Goal: Task Accomplishment & Management: Manage account settings

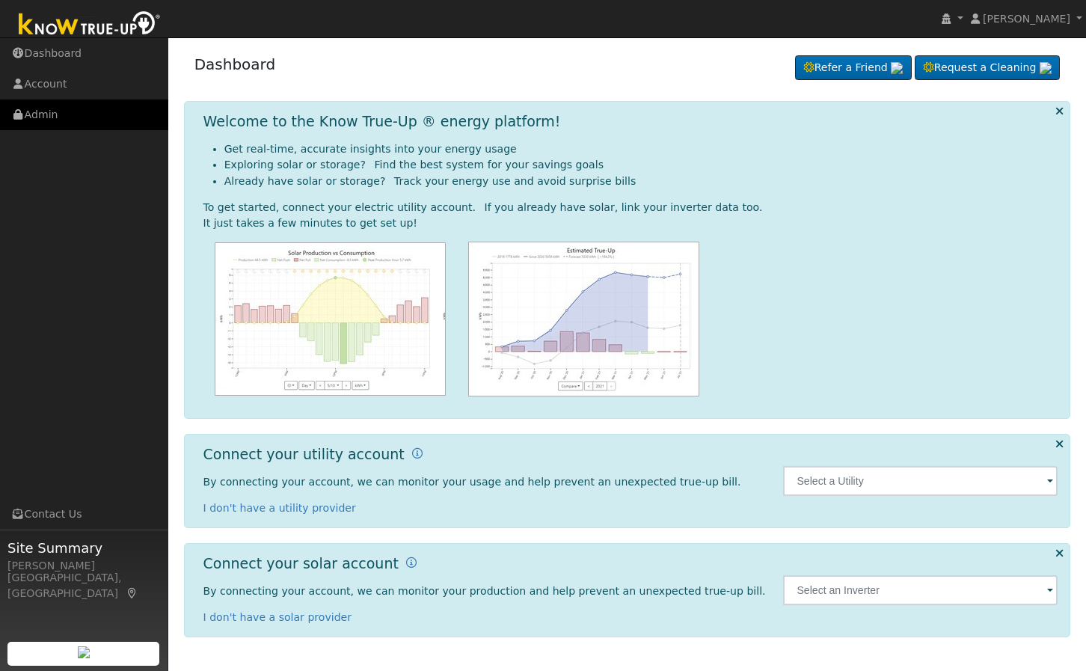
click at [41, 116] on link "Admin" at bounding box center [84, 114] width 168 height 31
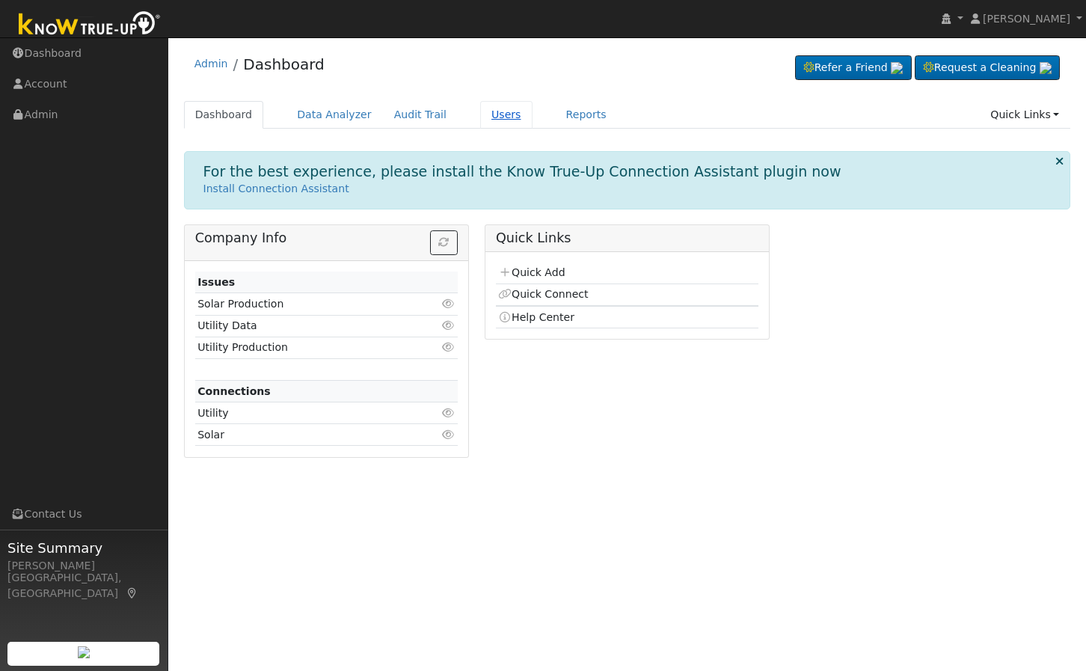
click at [499, 107] on link "Users" at bounding box center [506, 115] width 52 height 28
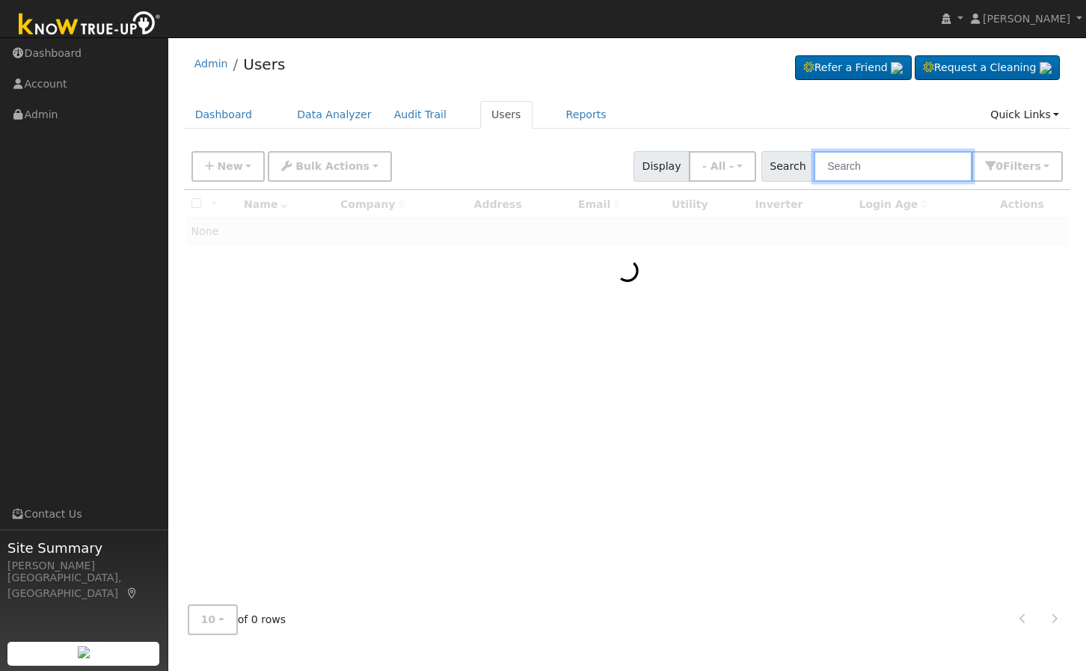
click at [852, 174] on input "text" at bounding box center [893, 166] width 159 height 31
paste input "Nella Milam"
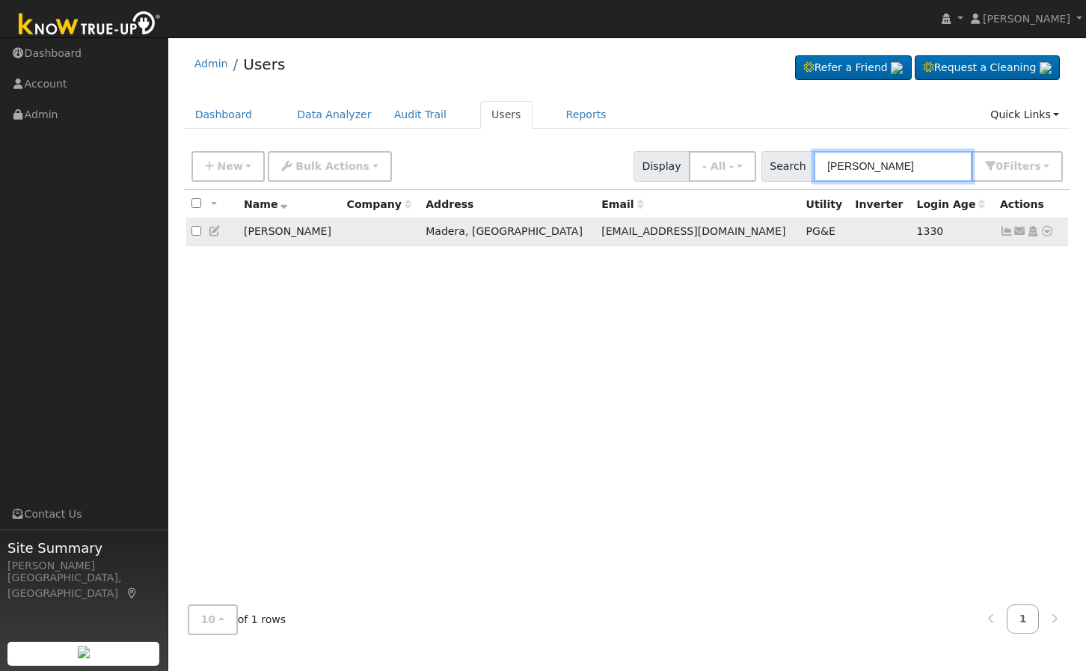
type input "Nella Milam"
click at [1033, 233] on icon at bounding box center [1032, 231] width 13 height 10
